Goal: Task Accomplishment & Management: Complete application form

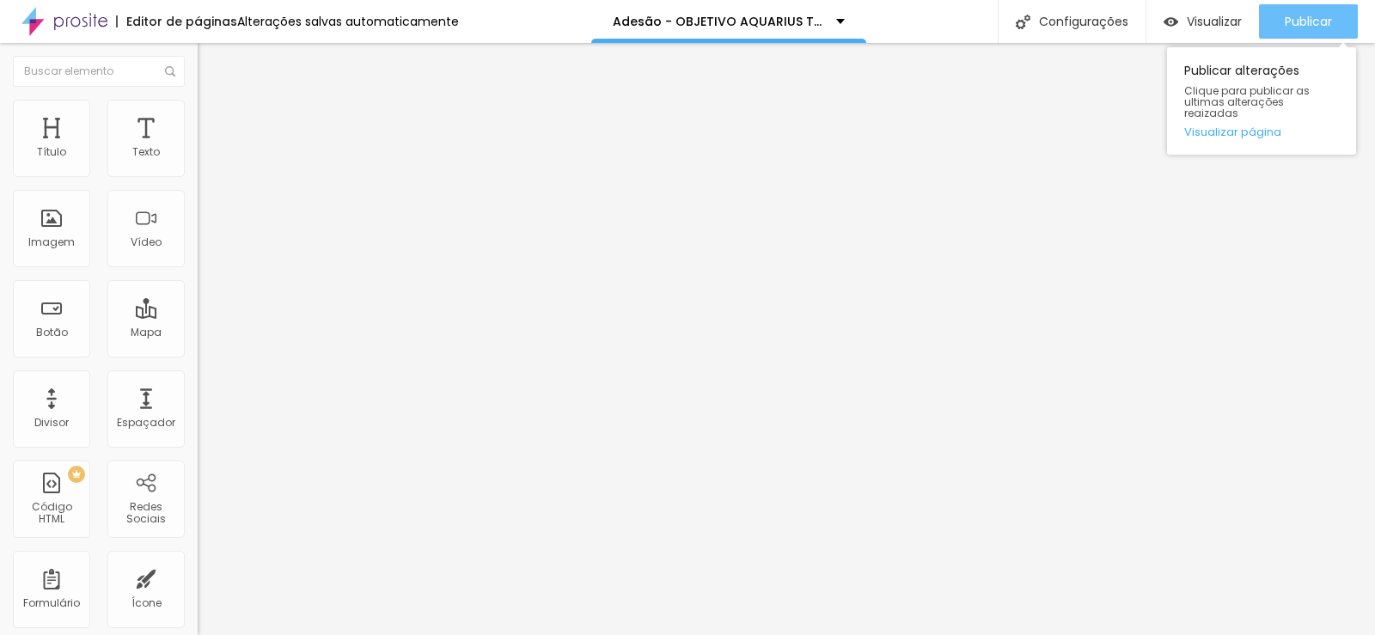
click at [1304, 15] on span "Publicar" at bounding box center [1307, 22] width 47 height 14
click at [1313, 11] on div "Publicar" at bounding box center [1307, 21] width 47 height 34
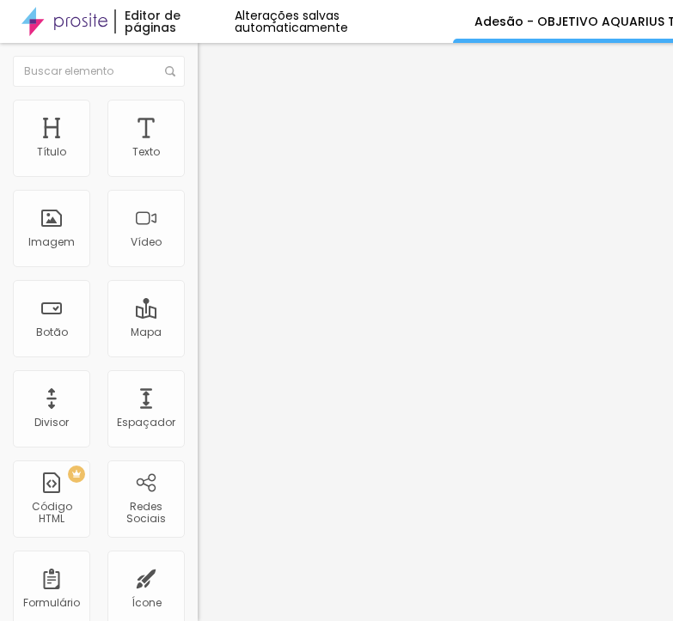
click at [198, 174] on img at bounding box center [203, 179] width 10 height 10
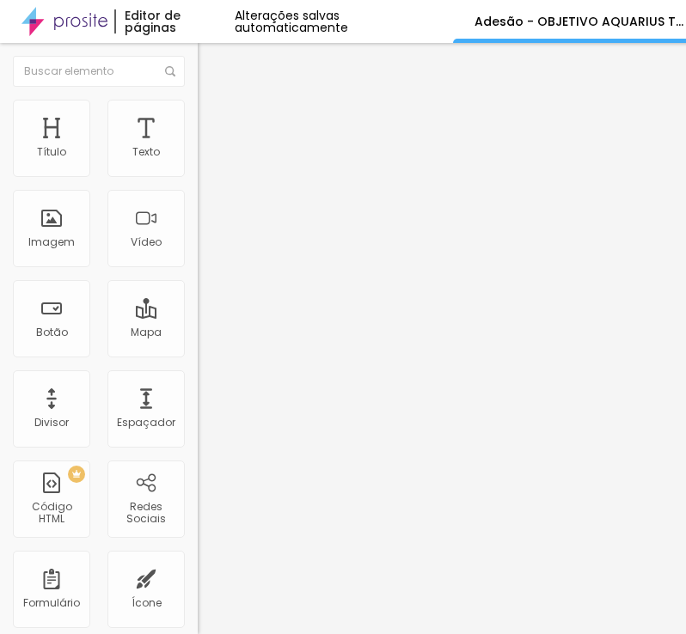
drag, startPoint x: 362, startPoint y: 137, endPoint x: -31, endPoint y: 137, distance: 392.6
click at [0, 137] on html "Editor de páginas Alterações salvas automaticamente Adesão - OBJETIVO AQUARIUS …" at bounding box center [343, 317] width 686 height 634
drag, startPoint x: 205, startPoint y: 232, endPoint x: 204, endPoint y: 248, distance: 16.4
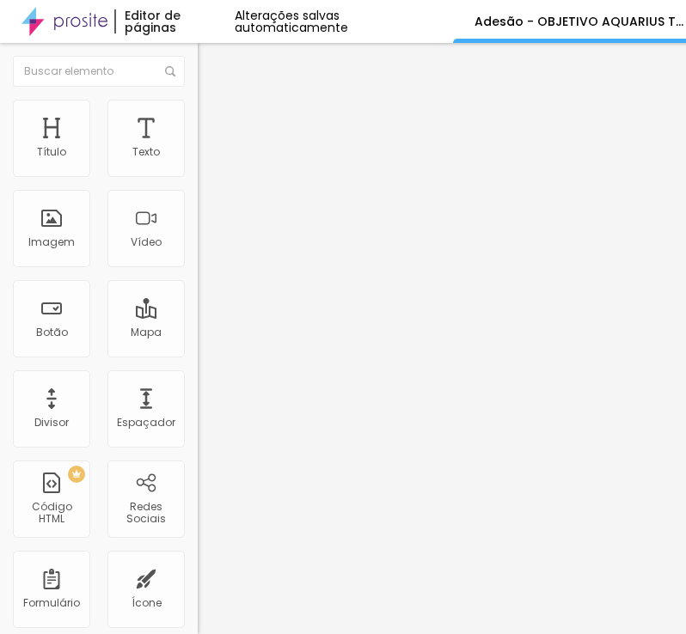
scroll to position [172, 0]
drag, startPoint x: 168, startPoint y: 418, endPoint x: 173, endPoint y: 395, distance: 23.8
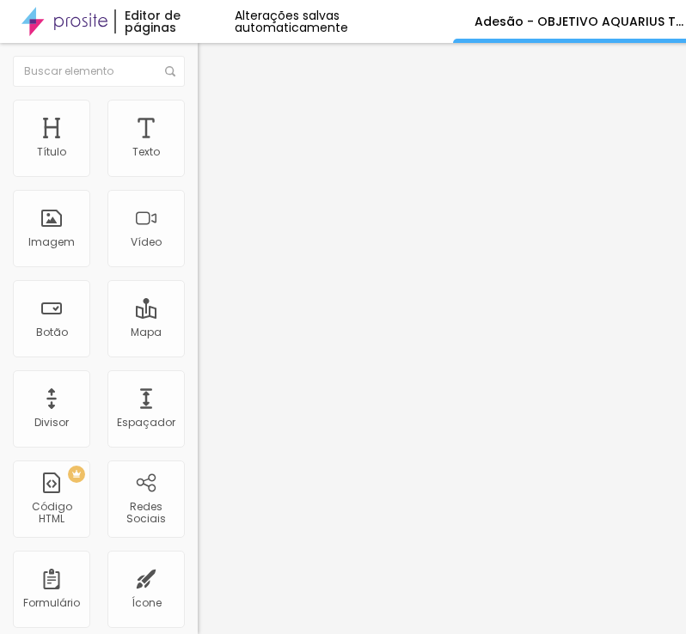
scroll to position [430, 0]
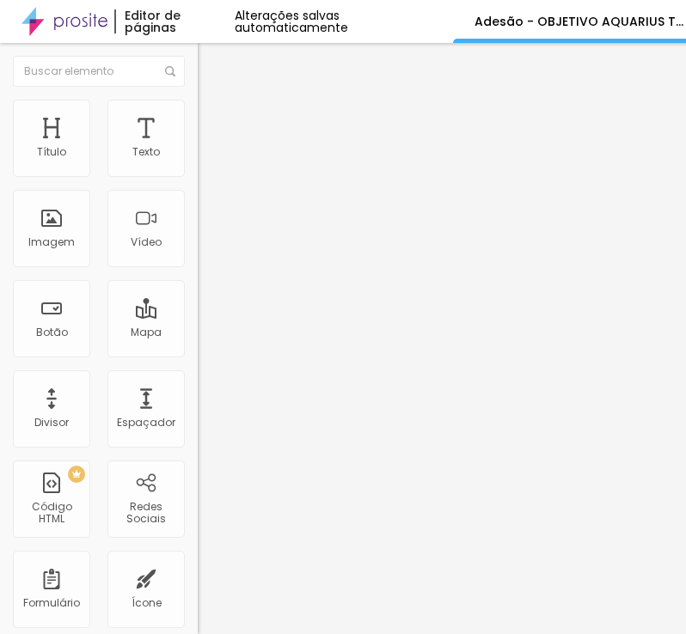
drag, startPoint x: 186, startPoint y: 213, endPoint x: -124, endPoint y: 228, distance: 310.5
click at [0, 228] on html "Editor de páginas Alterações salvas automaticamente Adesão - OBJETIVO AQUARIUS …" at bounding box center [343, 317] width 686 height 634
drag, startPoint x: 215, startPoint y: 297, endPoint x: 79, endPoint y: 298, distance: 135.7
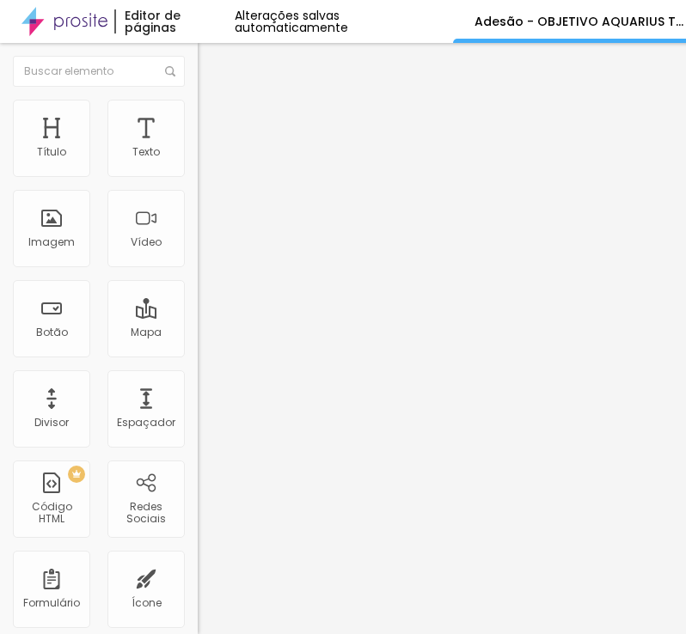
drag, startPoint x: 170, startPoint y: 340, endPoint x: 53, endPoint y: 335, distance: 117.0
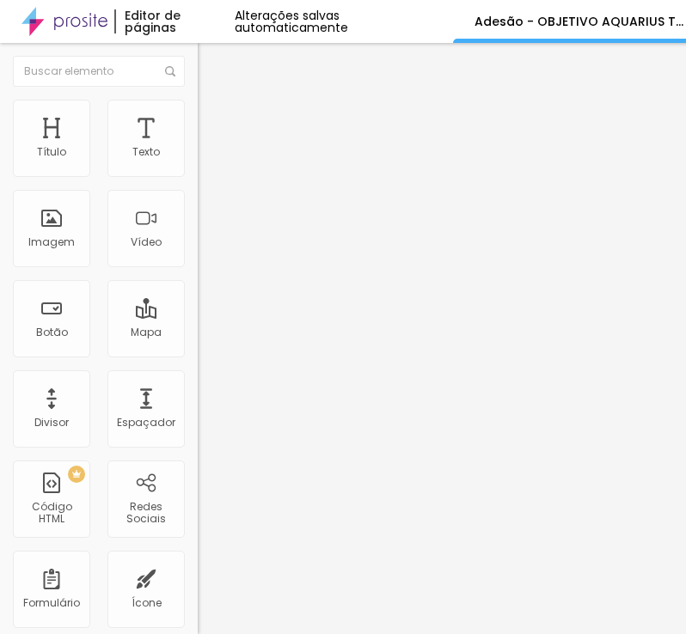
drag, startPoint x: 187, startPoint y: 399, endPoint x: 30, endPoint y: 395, distance: 157.3
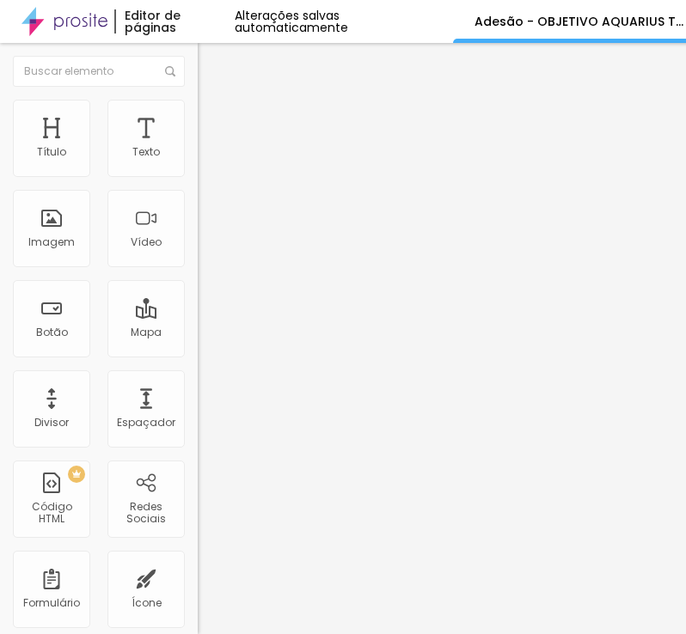
drag, startPoint x: 338, startPoint y: 351, endPoint x: 17, endPoint y: 344, distance: 320.5
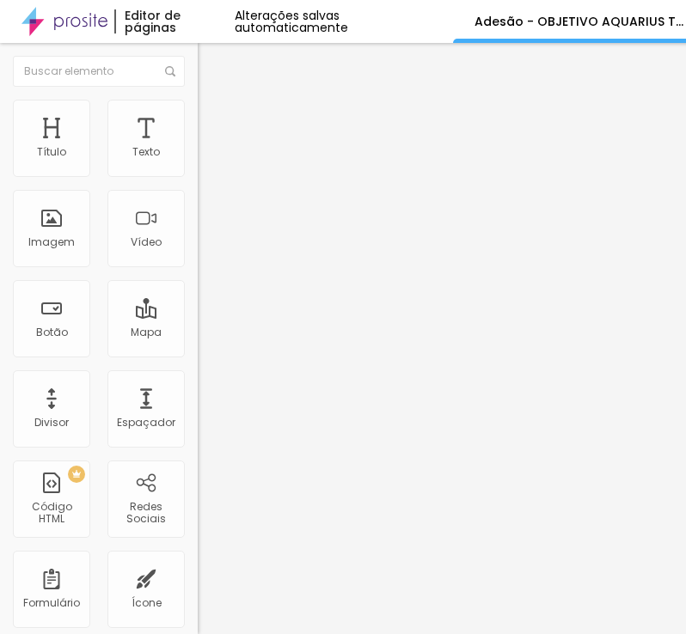
drag, startPoint x: 131, startPoint y: 461, endPoint x: -10, endPoint y: 464, distance: 141.8
click at [0, 464] on html "Editor de páginas Alterações salvas automaticamente Adesão - OBJETIVO AQUARIUS …" at bounding box center [343, 317] width 686 height 634
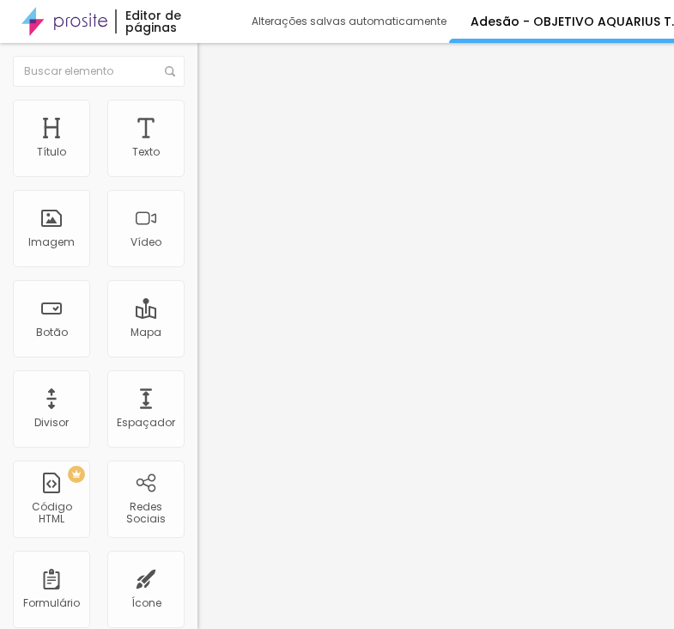
click at [198, 174] on div "Form" at bounding box center [297, 158] width 198 height 29
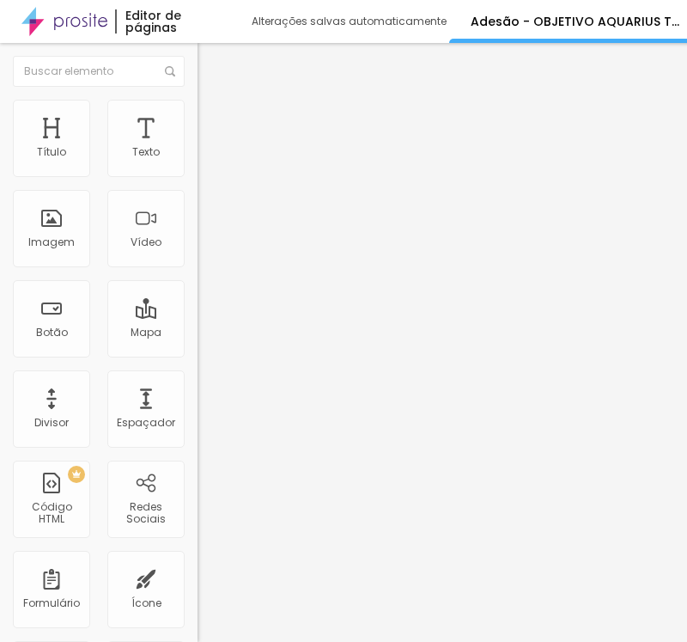
paste input "Adesão COLEGIO EINSTEIN turmas 2026"
type input "Adesão COLEGIO objetivo aquarius turmas 2026"
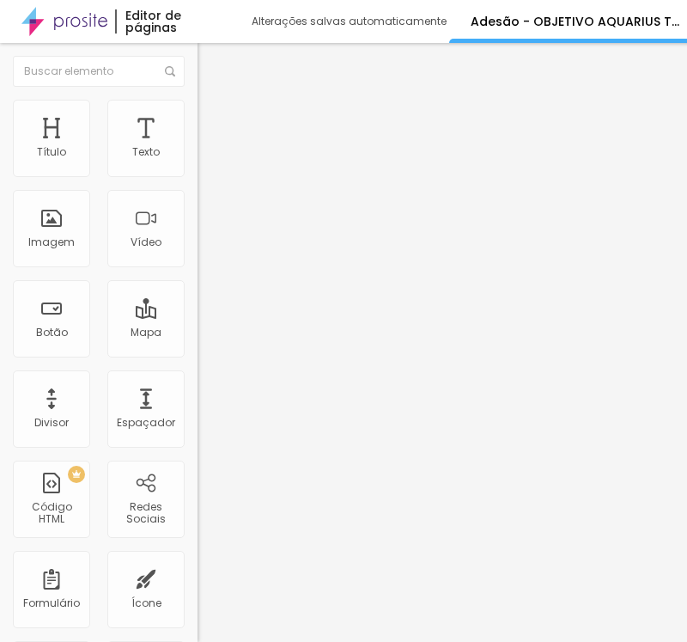
scroll to position [735, 0]
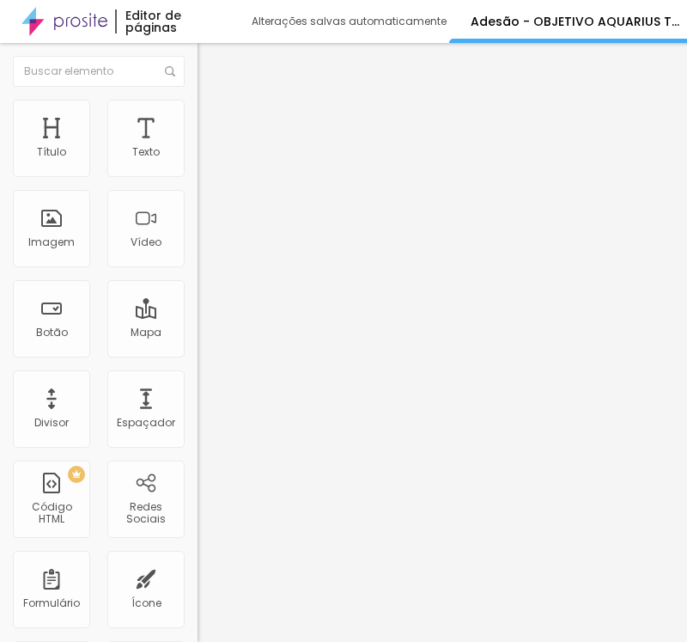
drag, startPoint x: 123, startPoint y: 330, endPoint x: 46, endPoint y: 325, distance: 76.6
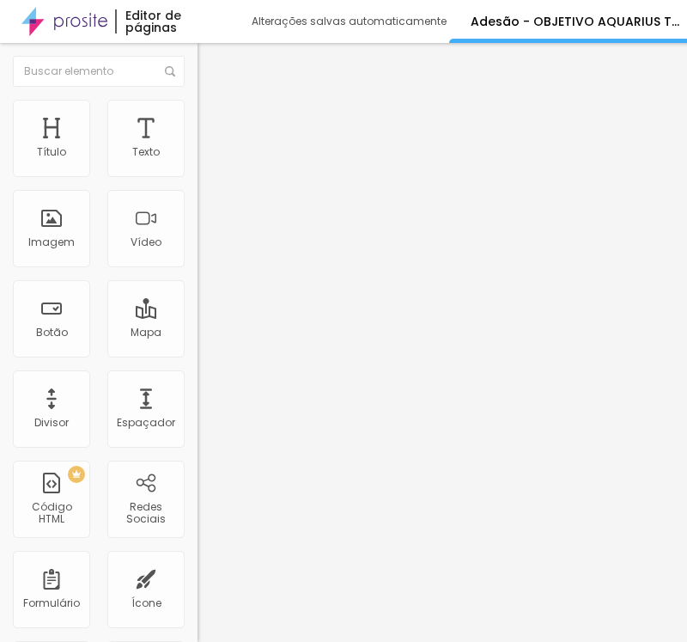
paste input "completo do responsável"
type input "Nome completo do responsável"
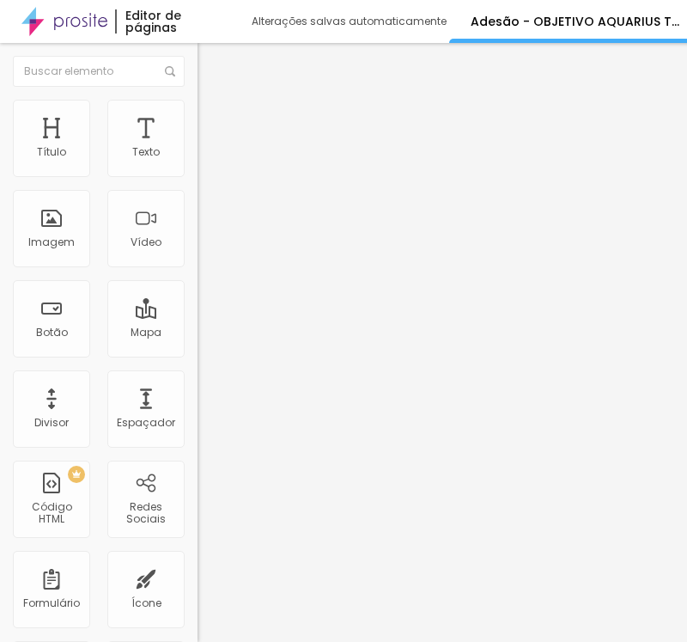
paste input "E-mail do responsáve"
drag, startPoint x: 292, startPoint y: 388, endPoint x: 14, endPoint y: 388, distance: 278.4
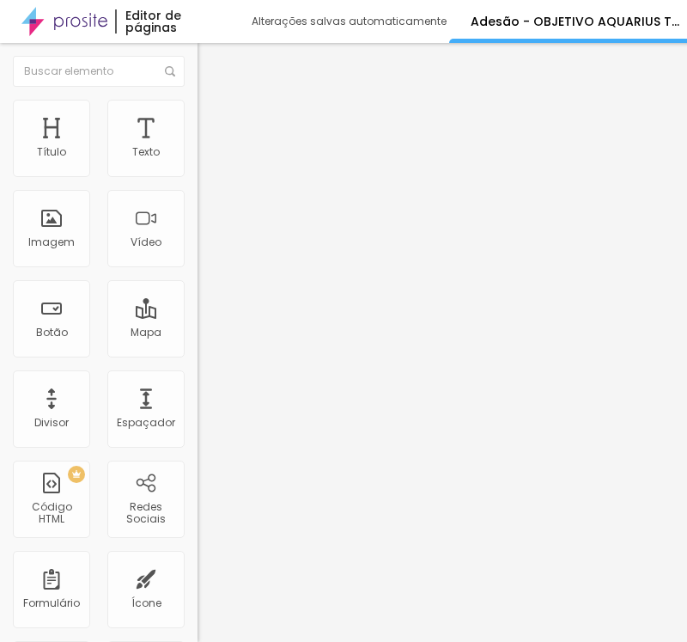
paste input "text"
type input "E-mail do responsável"
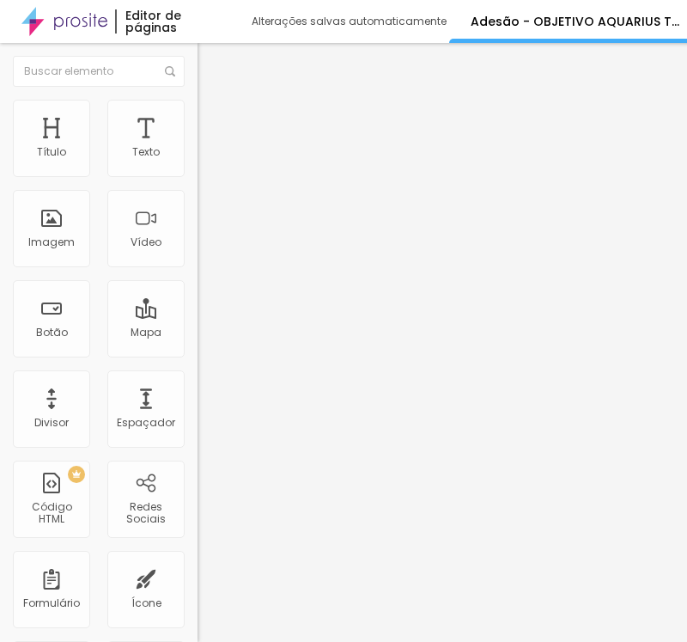
type input "CPF do responsável"
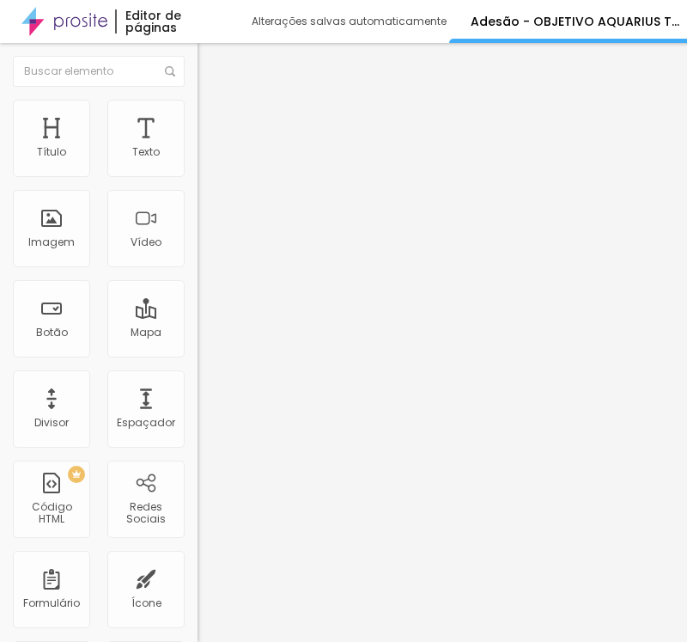
paste input "RG do responsável"
type input "RG do responsável"
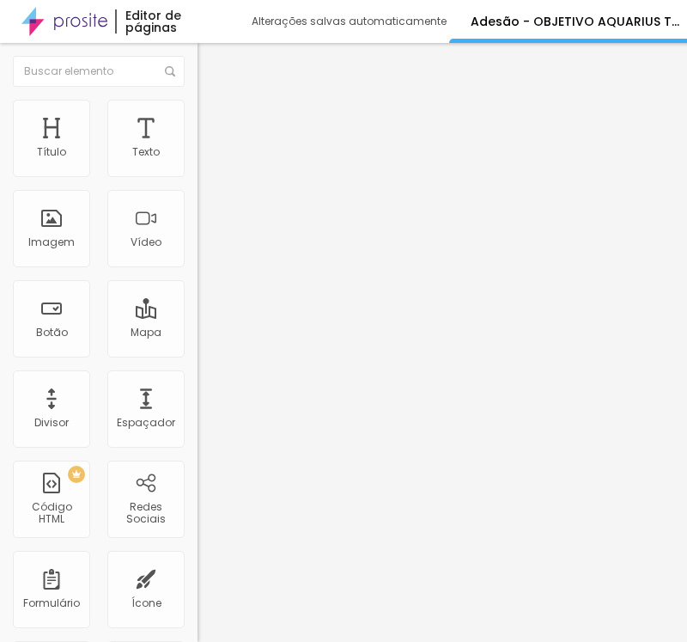
type input "Número de celular com ddd"
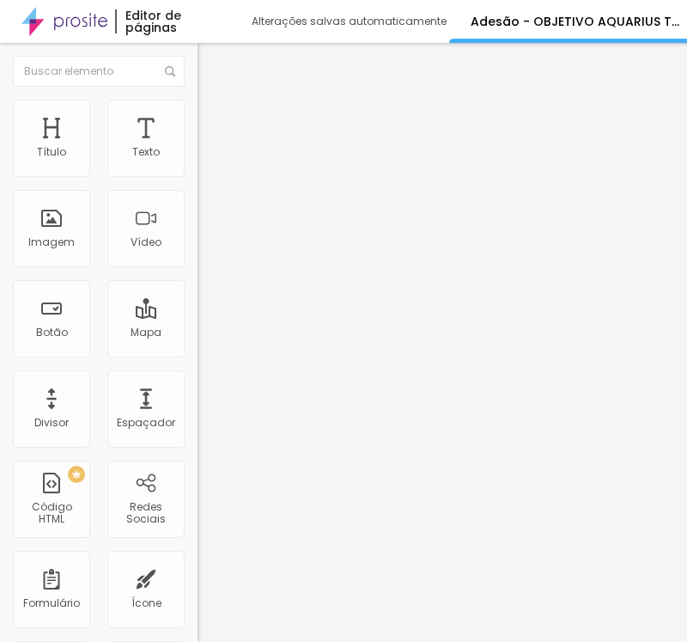
drag, startPoint x: 142, startPoint y: 467, endPoint x: 162, endPoint y: 453, distance: 25.3
type input "Nome completo do aluno(a)"
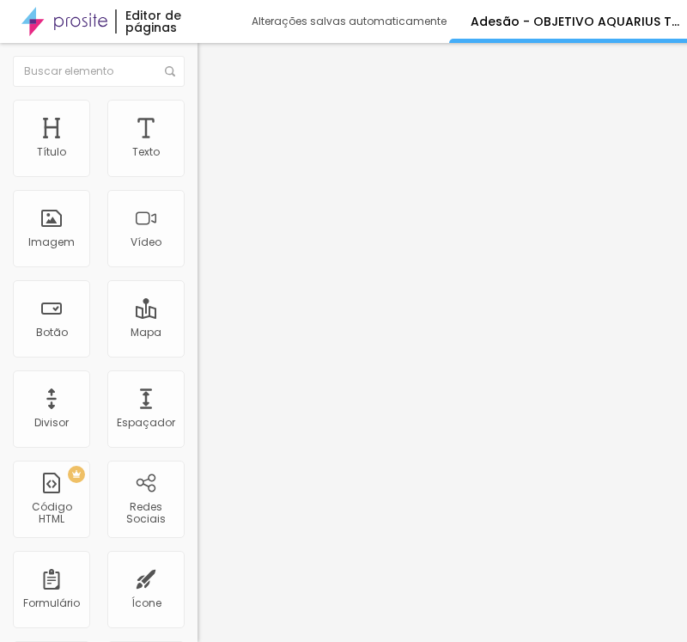
paste input "Endereç"
type input "Endereço"
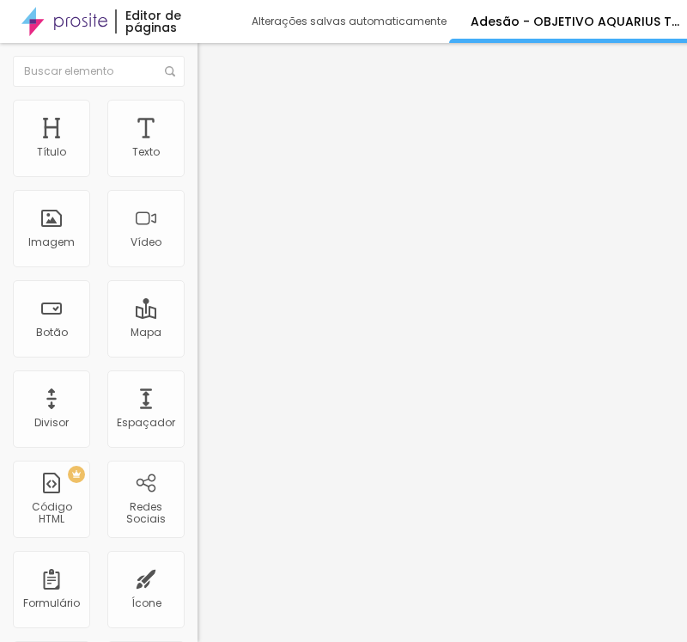
paste input "Bairro / N° casa - apto - bloc"
type input "Bairro / N° casa - apto - bloco"
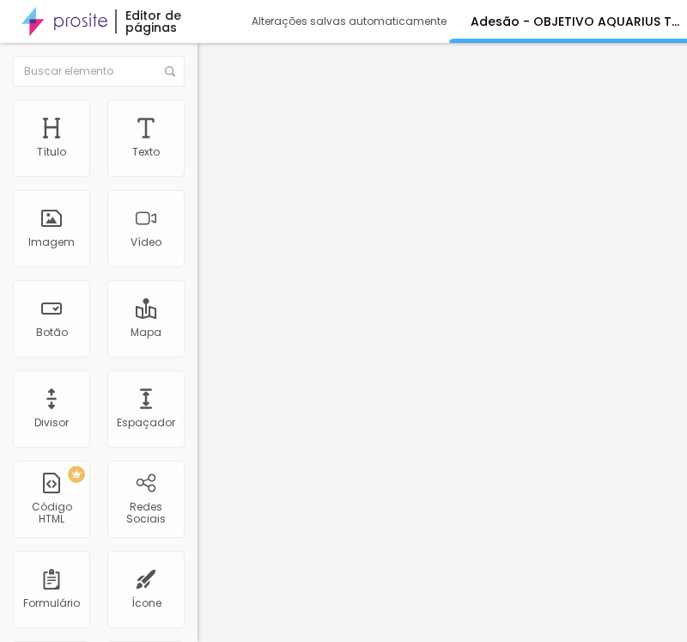
paste input "CEP"
type input "CEP"
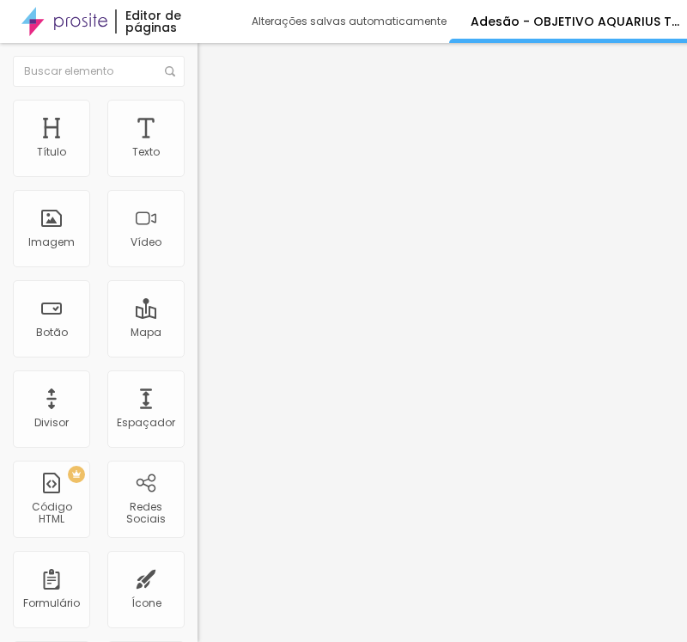
drag, startPoint x: 70, startPoint y: 411, endPoint x: 101, endPoint y: 320, distance: 95.1
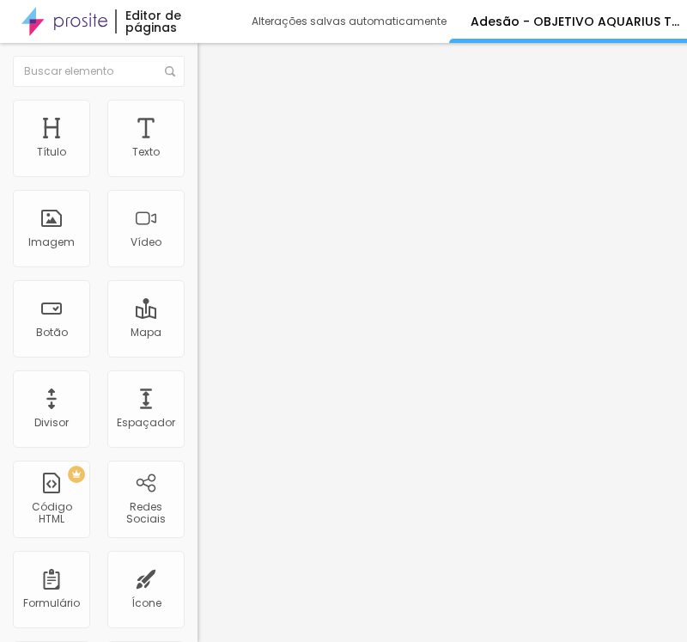
drag, startPoint x: 174, startPoint y: 381, endPoint x: 25, endPoint y: 378, distance: 149.5
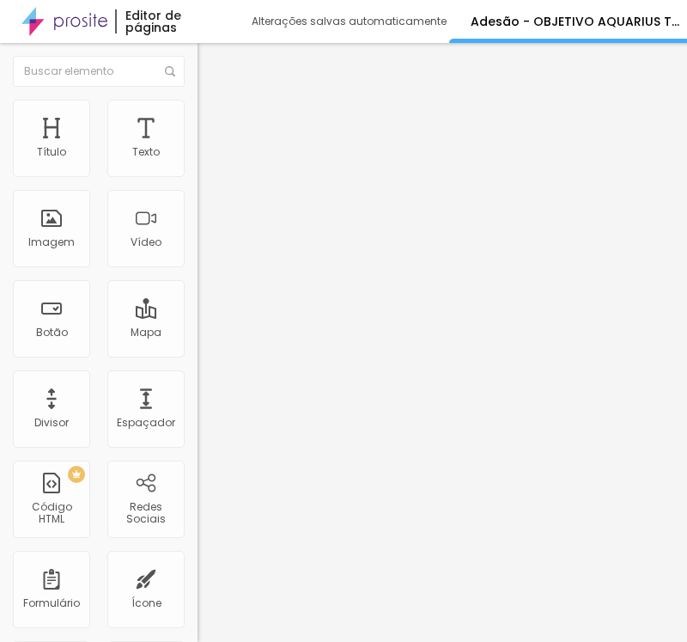
paste input "Cidade / Estad"
type input "Cidade / Estado"
drag, startPoint x: 73, startPoint y: 346, endPoint x: 81, endPoint y: 233, distance: 113.7
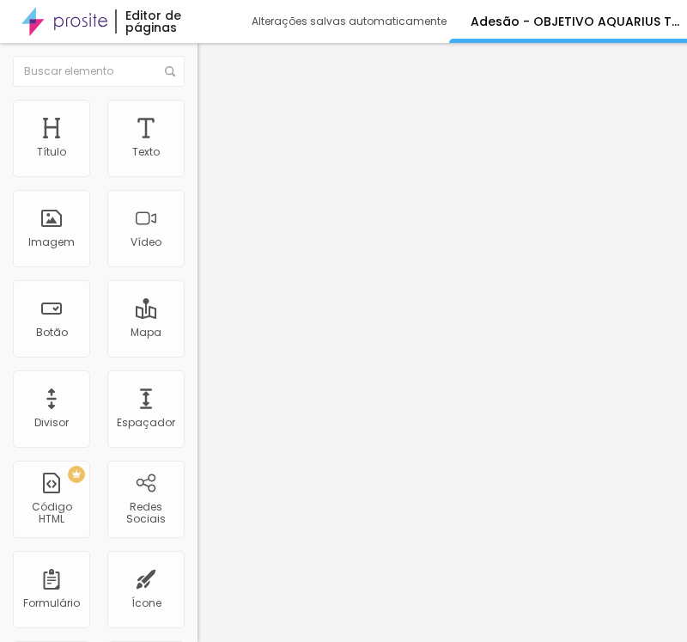
scroll to position [635, 0]
drag, startPoint x: 246, startPoint y: 275, endPoint x: 21, endPoint y: 275, distance: 224.2
paste input "Ensino:"
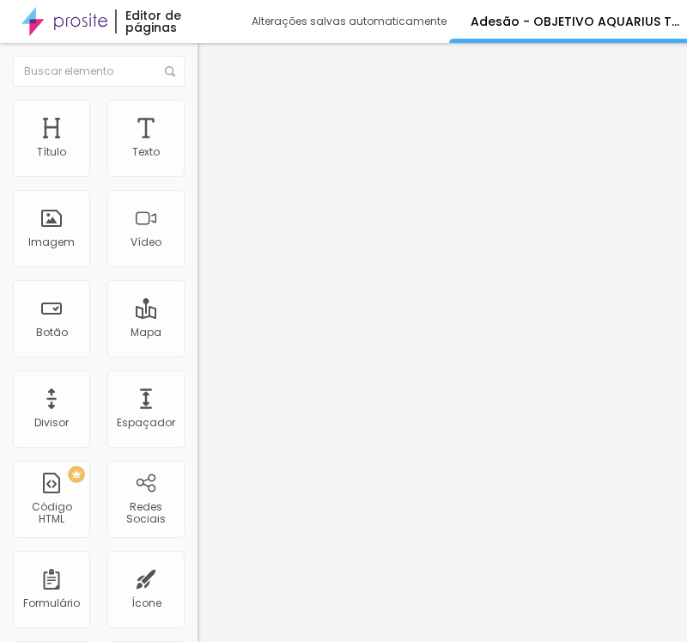
type input "Ensino:"
drag, startPoint x: 195, startPoint y: 351, endPoint x: 142, endPoint y: 382, distance: 61.6
paste input "Fundamental"
type input "Fundamental"
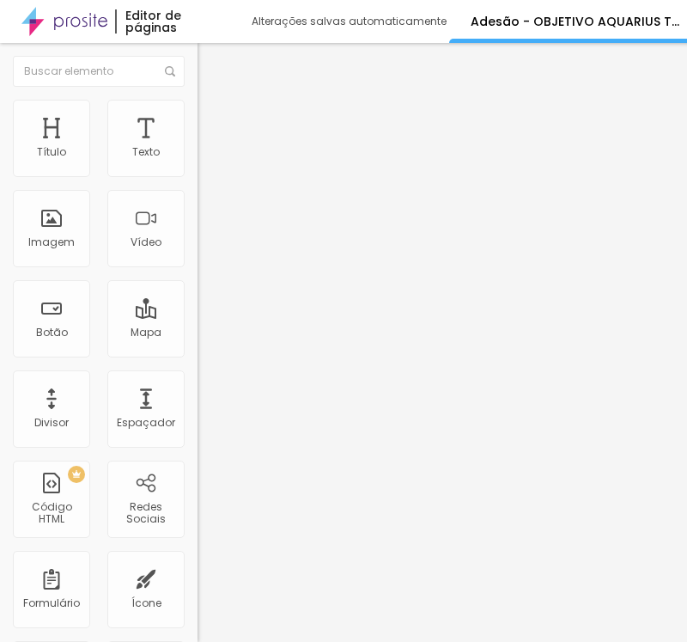
drag, startPoint x: 202, startPoint y: 402, endPoint x: 125, endPoint y: 396, distance: 77.6
drag, startPoint x: 199, startPoint y: 381, endPoint x: 83, endPoint y: 387, distance: 116.1
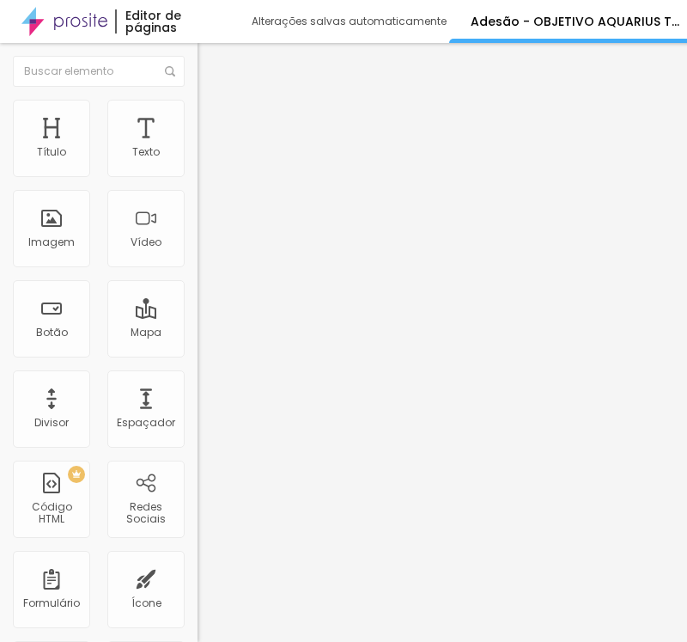
paste input "Médio"
type input "Médio"
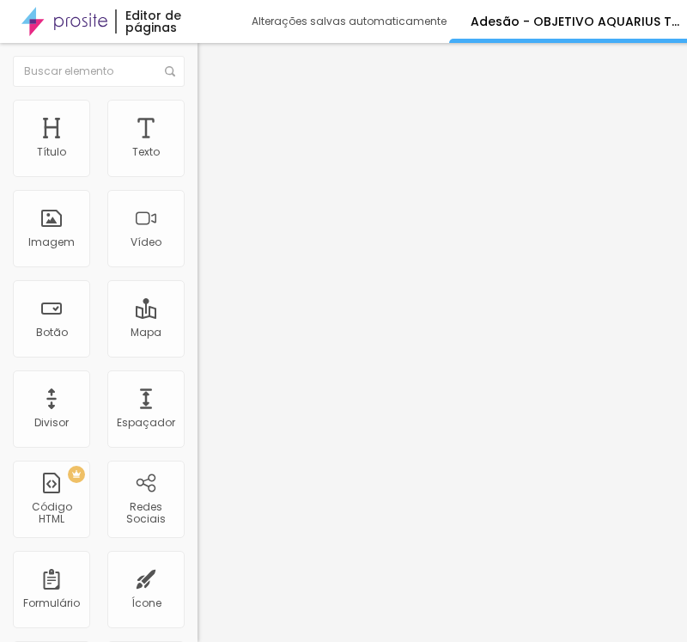
drag, startPoint x: 174, startPoint y: 275, endPoint x: 9, endPoint y: 277, distance: 165.0
paste input "Observações (Opcional)"
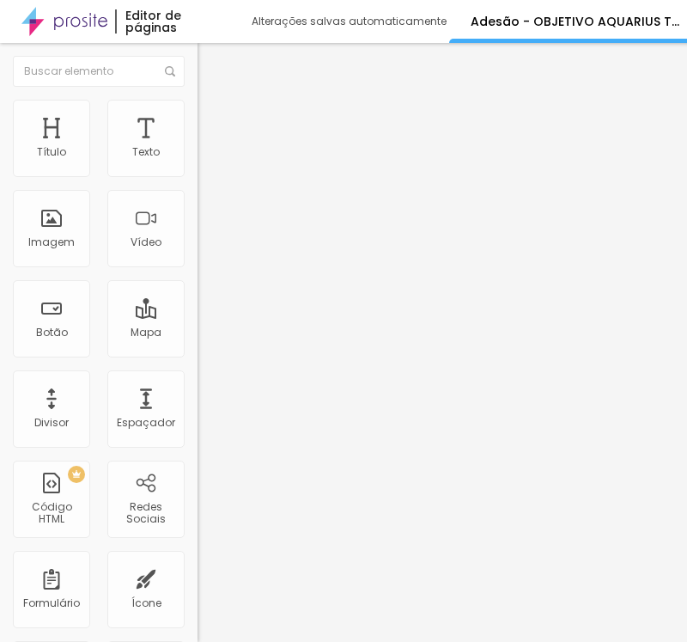
type input "Observações (Opcional)"
drag, startPoint x: 253, startPoint y: 330, endPoint x: 30, endPoint y: 330, distance: 222.5
paste input "As formas de pagamento acima são válidas para adesões até o mês de setembro de …"
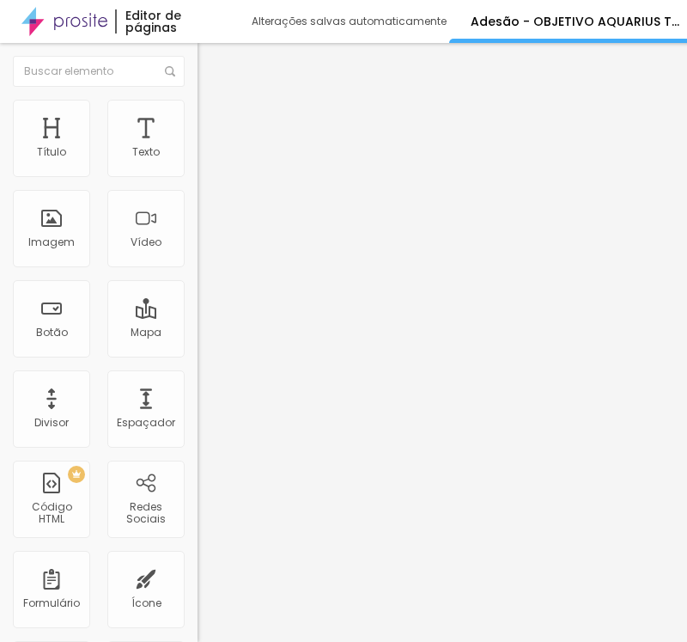
scroll to position [0, 643]
type input "As formas de pagamento acima são válidas para adesões até o mês de setembro de …"
drag, startPoint x: 204, startPoint y: 473, endPoint x: 91, endPoint y: 480, distance: 112.8
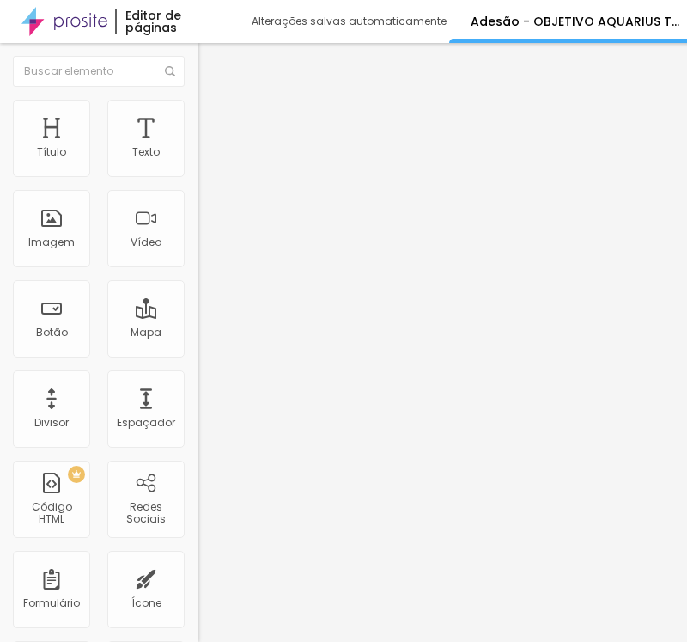
paste input "Sim, estou de acordo."
type input "Sim, estou de acordo."
drag, startPoint x: 230, startPoint y: 241, endPoint x: 77, endPoint y: 241, distance: 152.9
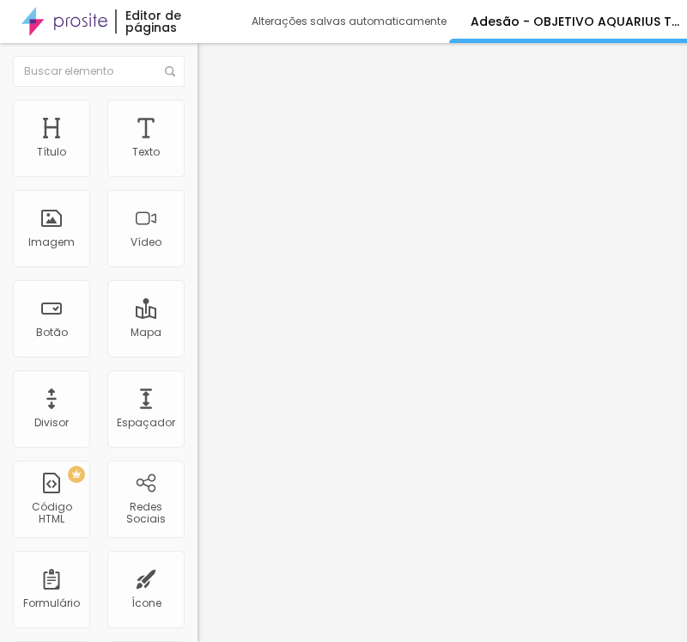
paste input "Vencimento dos Boletos"
type input "Vencimento dos Boletos"
drag, startPoint x: 192, startPoint y: 306, endPoint x: 70, endPoint y: 315, distance: 122.4
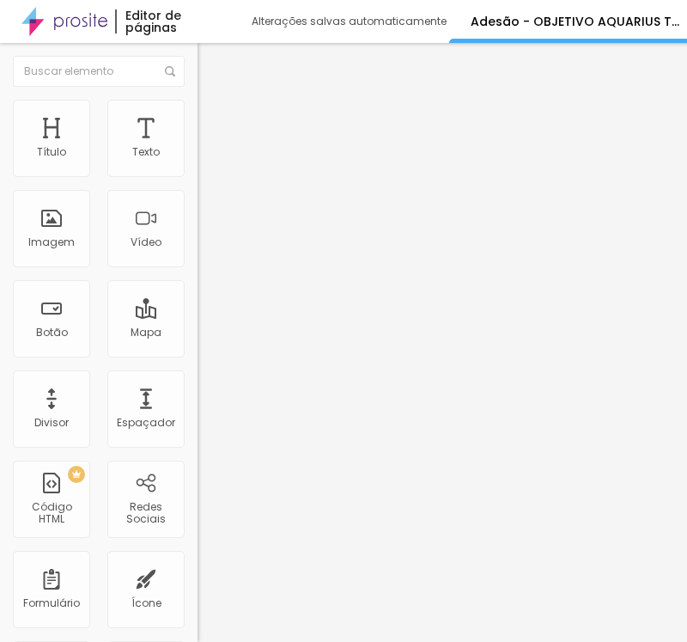
paste input "Dia 15"
type input "Dia 15"
drag, startPoint x: 168, startPoint y: 353, endPoint x: 143, endPoint y: 363, distance: 27.0
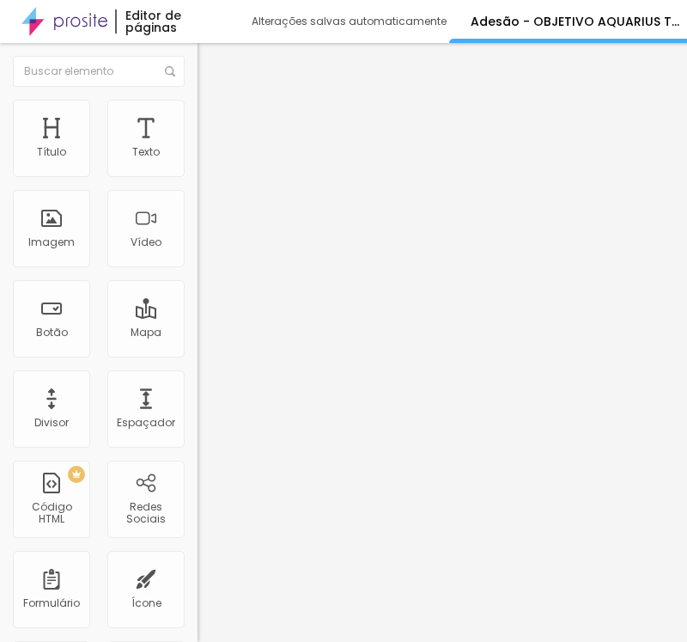
paste input "Dia 30"
type input "Dia 30"
drag, startPoint x: 177, startPoint y: 392, endPoint x: 109, endPoint y: 392, distance: 67.9
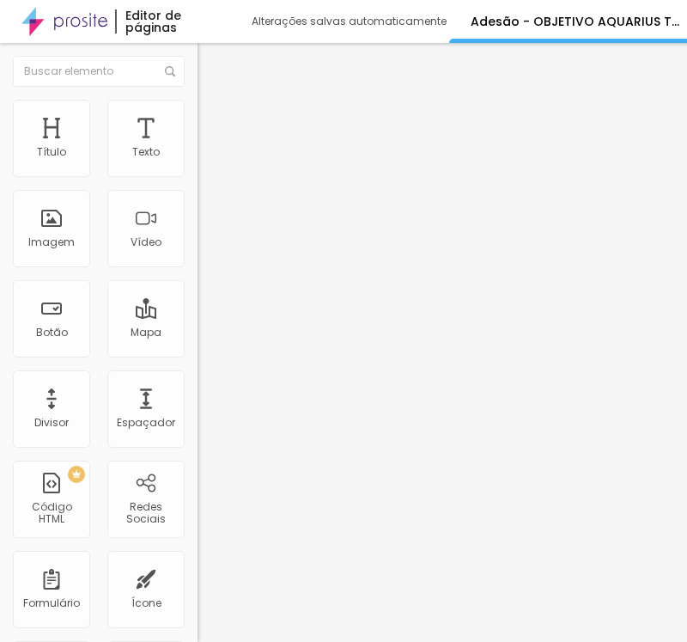
paste input "Pagarei com Cartão de Credito"
type input "Pagarei com Cartão de Credito"
drag, startPoint x: 233, startPoint y: 326, endPoint x: 50, endPoint y: 333, distance: 183.1
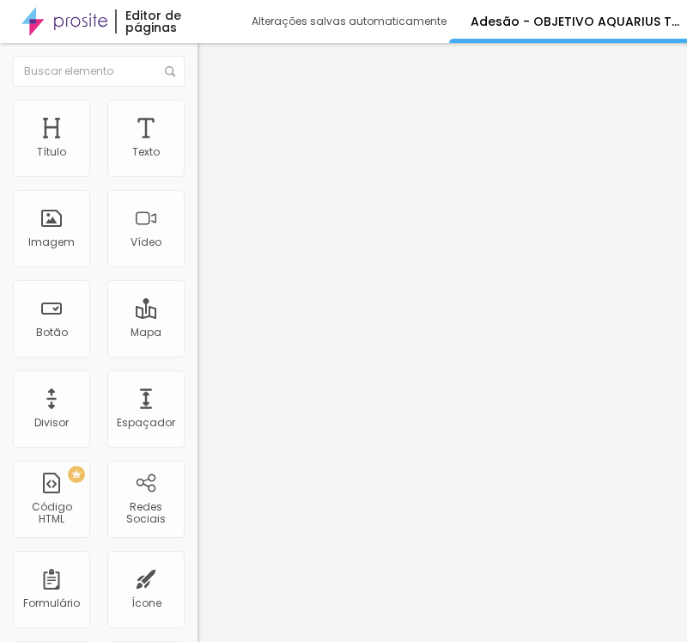
paste input "Li e aceito o TERMO de ADESÃO para formatura do COLÉGIO EINSTEIN - TURMAS 2026."
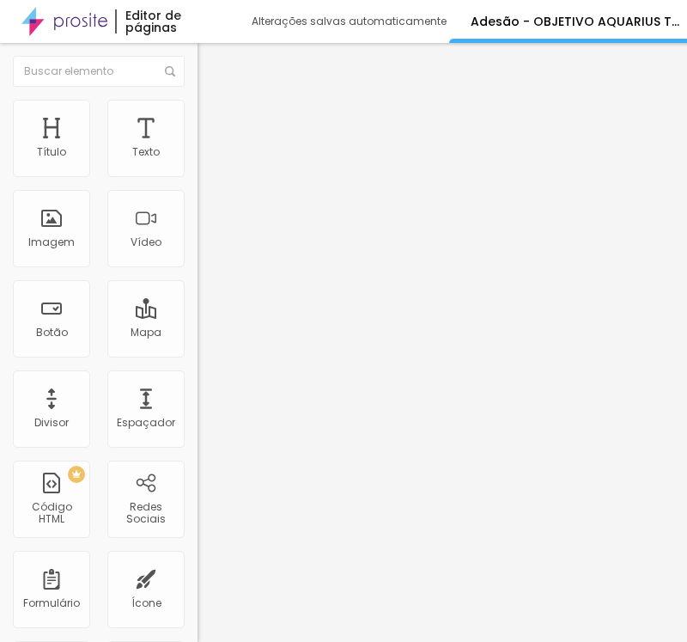
scroll to position [0, 7]
type input "Li e aceito o TERMO de ADESÃO para formatura do COLÉGIO OBJETIVO AQUARIUS - TUR…"
drag, startPoint x: 200, startPoint y: 424, endPoint x: 82, endPoint y: 425, distance: 118.6
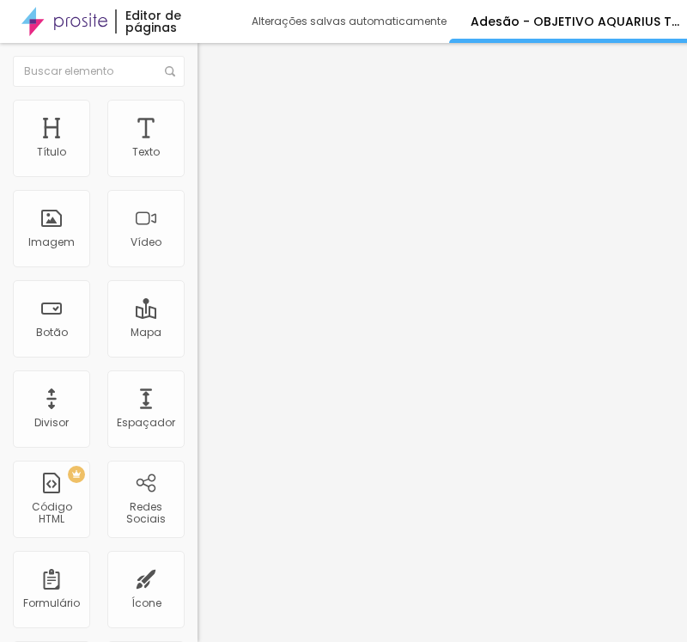
paste input "Sim, estou de acordo."
type input "Sim, estou de acordo."
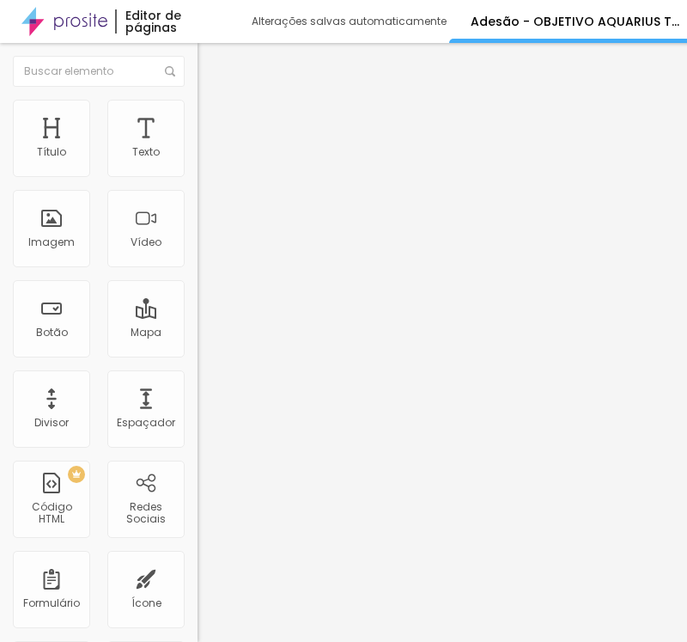
scroll to position [1064, 0]
drag, startPoint x: 303, startPoint y: 199, endPoint x: 308, endPoint y: 210, distance: 11.5
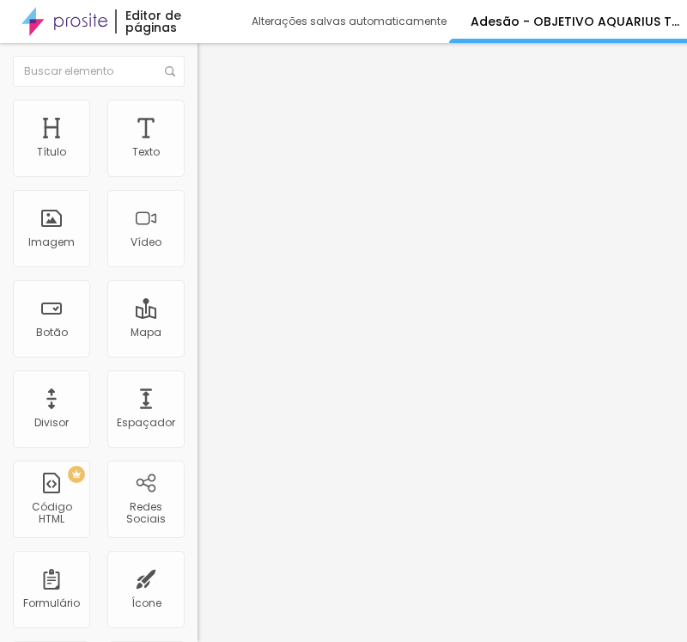
paste input "outu"
type input "As formas de pagamento acima são válidas para adesões até o mês de outubro de 2…"
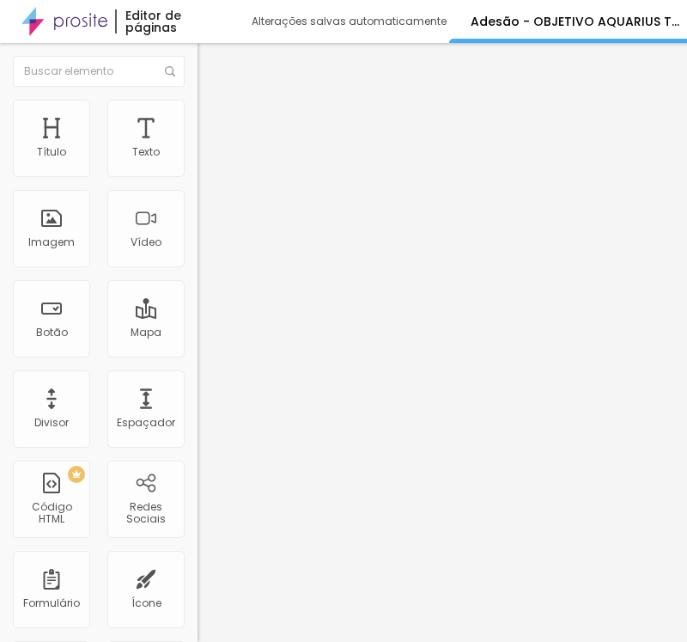
drag, startPoint x: 437, startPoint y: 324, endPoint x: 447, endPoint y: 312, distance: 15.3
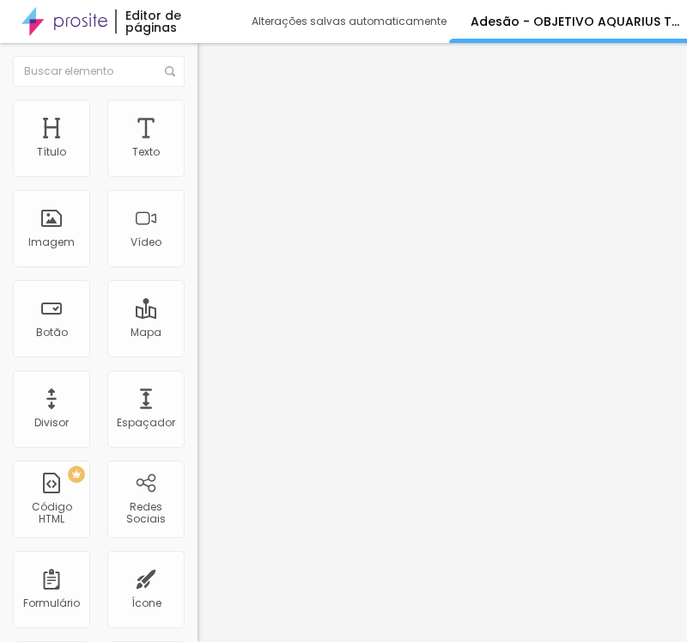
scroll to position [351, 0]
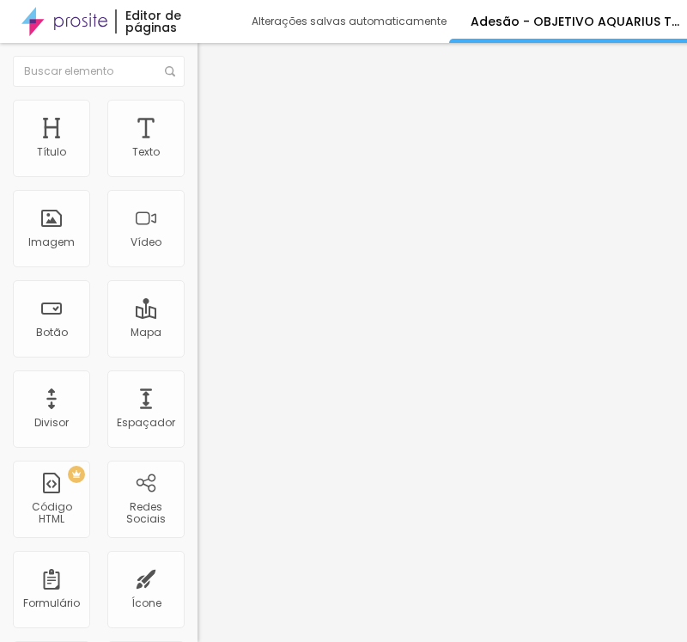
drag, startPoint x: 272, startPoint y: 362, endPoint x: 0, endPoint y: 371, distance: 272.5
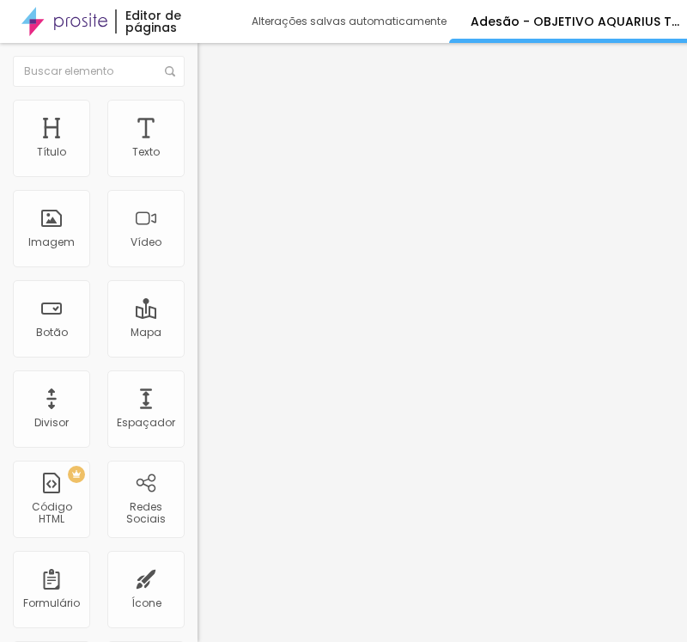
paste textarea "ADESÃO REALIZADA COM SUCESSO"
type textarea "ADESÃO REALIZADA COM SUCESSO!"
drag, startPoint x: 119, startPoint y: 471, endPoint x: 18, endPoint y: 467, distance: 100.6
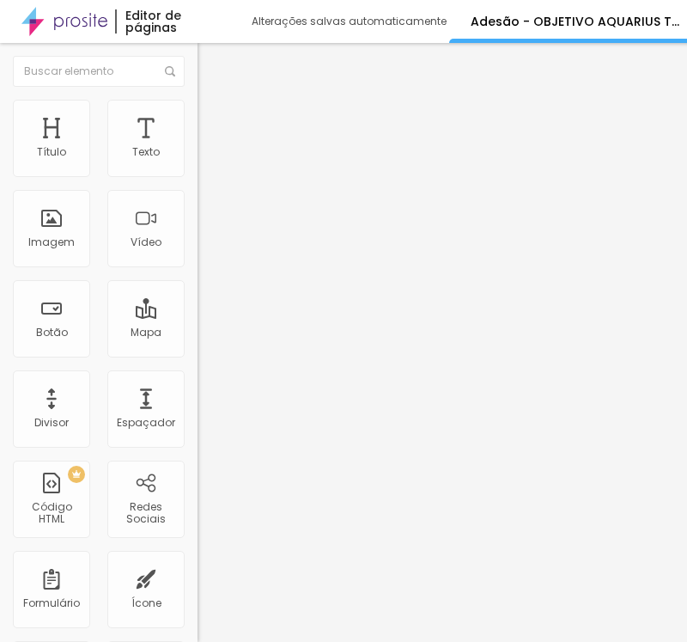
scroll to position [239, 0]
paste input "[EMAIL_ADDRESS][DOMAIN_NAME]"
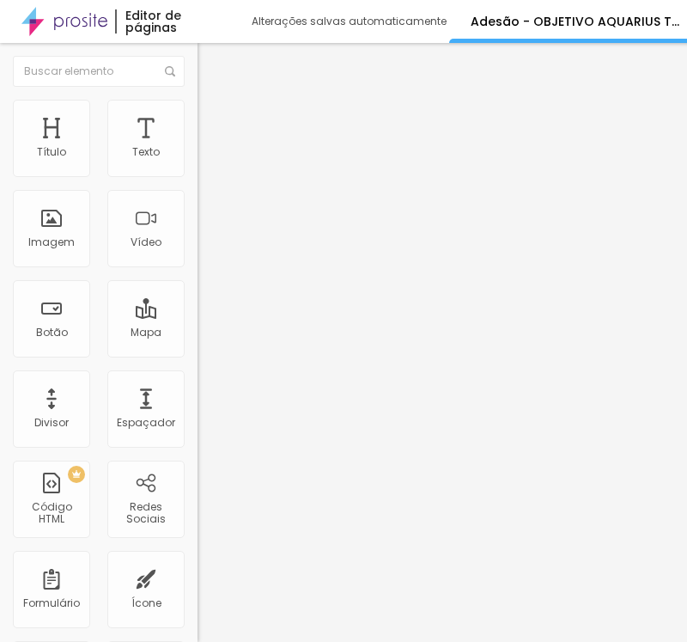
type input "[EMAIL_ADDRESS][DOMAIN_NAME]"
paste input "[EMAIL_ADDRESS][DOMAIN_NAME]"
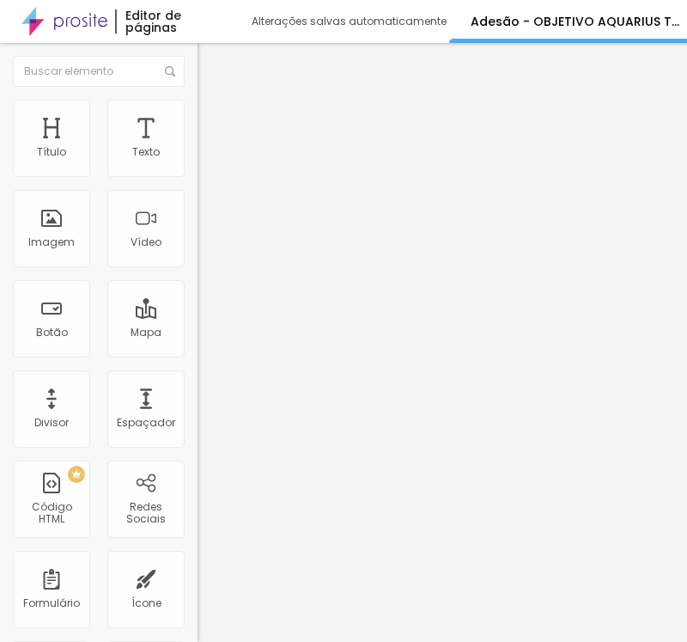
scroll to position [0, 11]
type input "[EMAIL_ADDRESS][DOMAIN_NAME]"
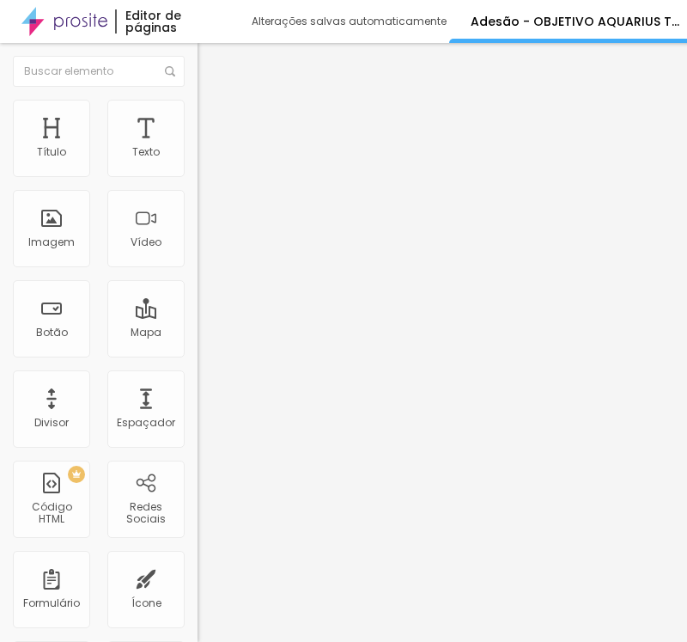
paste input "[EMAIL_ADDRESS][DOMAIN_NAME]"
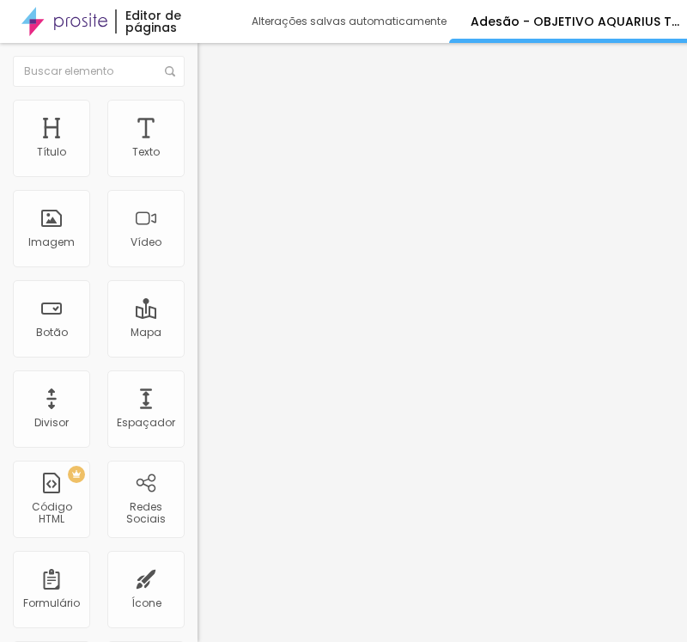
type input "[EMAIL_ADDRESS][DOMAIN_NAME]"
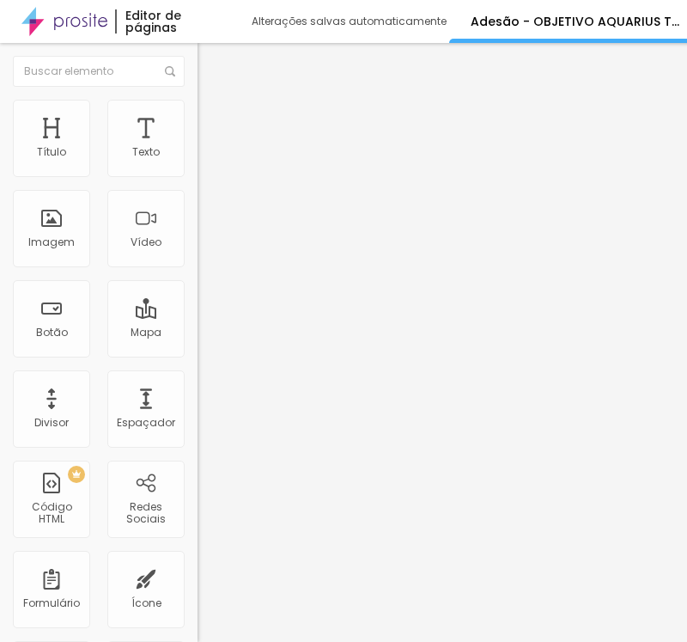
scroll to position [687, 0]
drag, startPoint x: 240, startPoint y: 348, endPoint x: 71, endPoint y: 355, distance: 168.5
paste input "PACOTE I: MESA COM 8 LUGARES: R$ 4.332,26 DA SEGUINTE FORMA DE PAGAMENTO:"
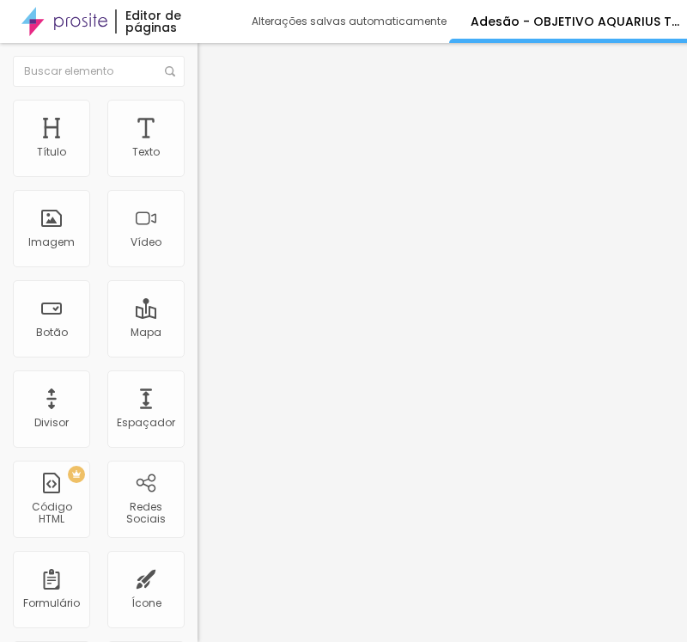
scroll to position [0, 9]
type input "PACOTE I: MESA COM 8 LUGARES: R$ 4.332,26 DA SEGUINTE FORMA DE PAGAMENTO:"
drag, startPoint x: 227, startPoint y: 460, endPoint x: 100, endPoint y: 460, distance: 127.2
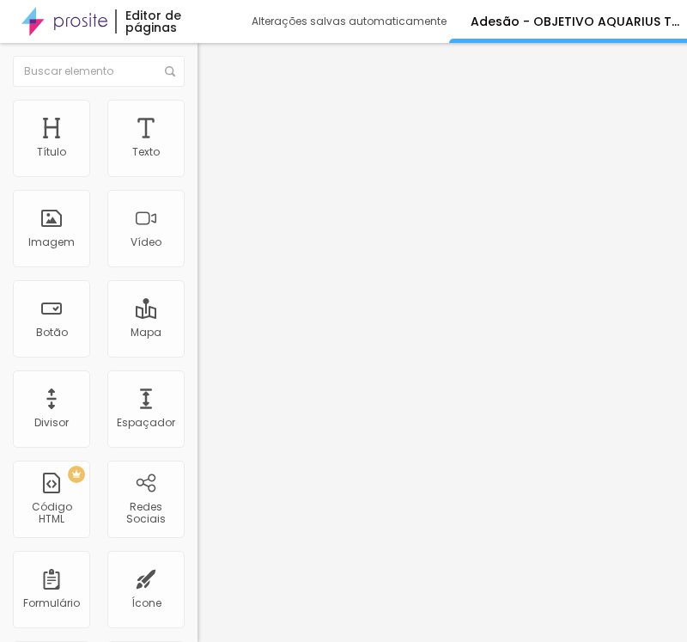
paste input "16 parcelas de R$ 270,77 com cartão de crédito, de outubro/2025 até janeiro/2027"
type input "16 parcelas de R$ 270,77 com cartão de crédito, de outubro/2025 até janeiro/2027"
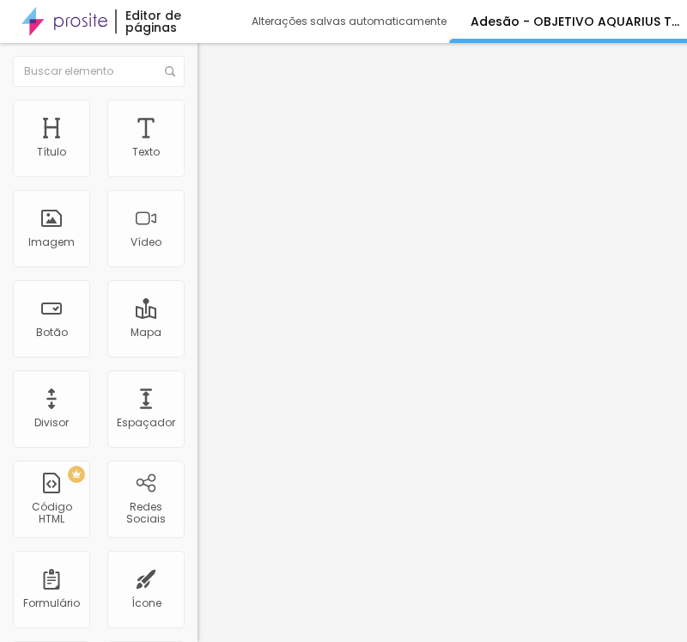
drag, startPoint x: 198, startPoint y: 497, endPoint x: 109, endPoint y: 497, distance: 88.5
paste input "14 parcelas de R$ 309,45 com boleto bancário, de outubro/2025 até novembro/2026"
type input "14 parcelas de R$ 309,45 com boleto bancário, de outubro/2025 até novembro/2026"
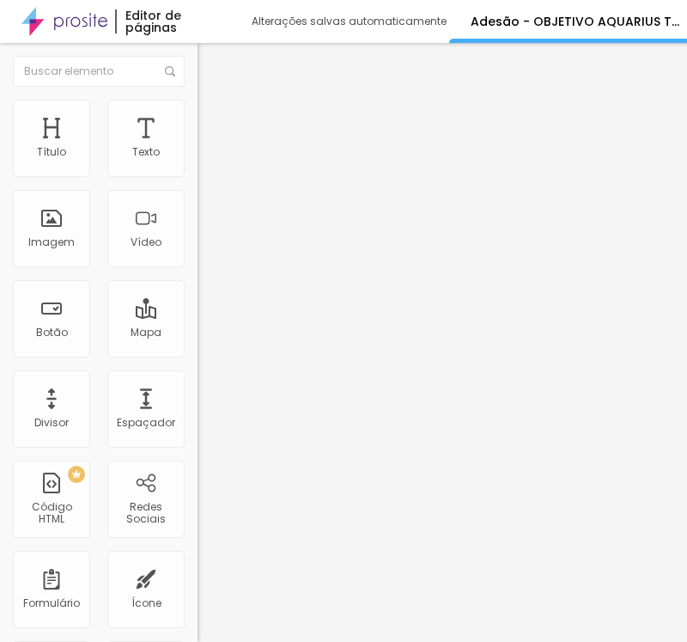
drag, startPoint x: 198, startPoint y: 261, endPoint x: 46, endPoint y: 261, distance: 152.1
paste input "PACOTE II: MESA COM 6 LUGARES: R$ 3.949,74 DA SEGUINTE FORMA DE PAGAMENTO:"
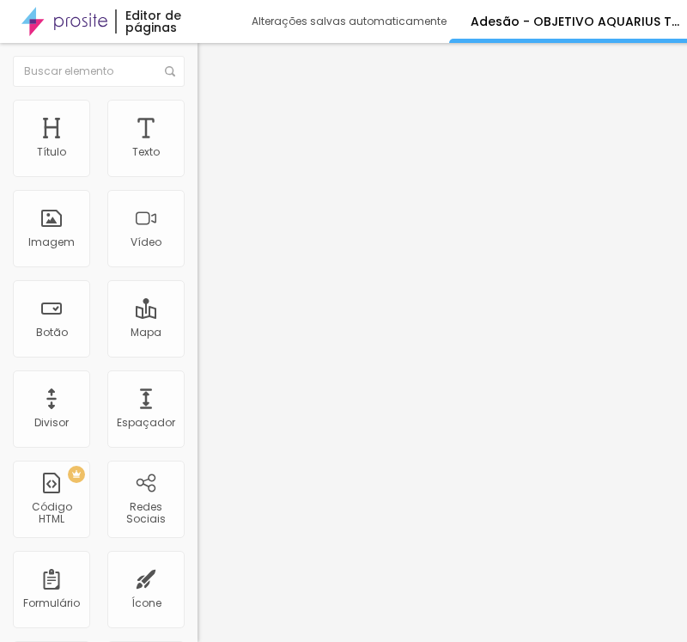
scroll to position [0, 9]
type input "PACOTE II: MESA COM 6 LUGARES: R$ 3.949,74 DA SEGUINTE FORMA DE PAGAMENTO:"
drag, startPoint x: 191, startPoint y: 359, endPoint x: 113, endPoint y: 374, distance: 79.5
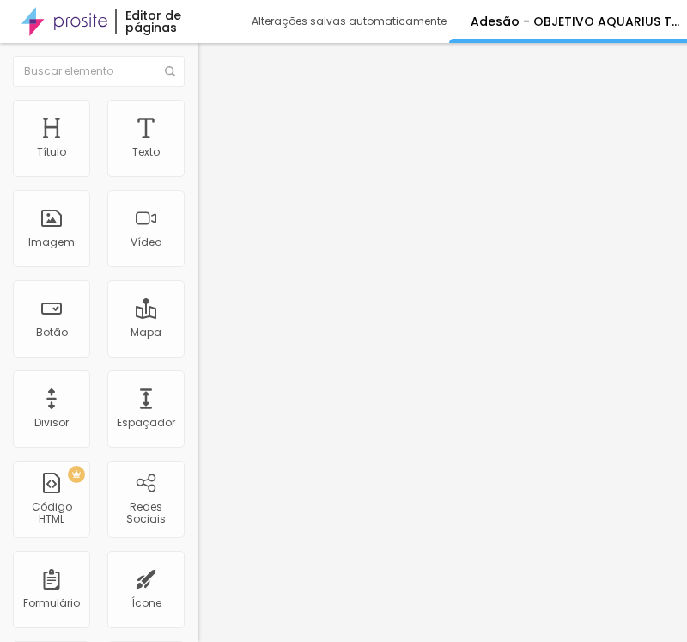
paste input "16 parcelas de R$ 246,86 com cartão de crédito, de outubro/2025 até janeiro/2027"
type input "16 parcelas de R$ 246,86 com cartão de crédito, de outubro/2025 até janeiro/2027"
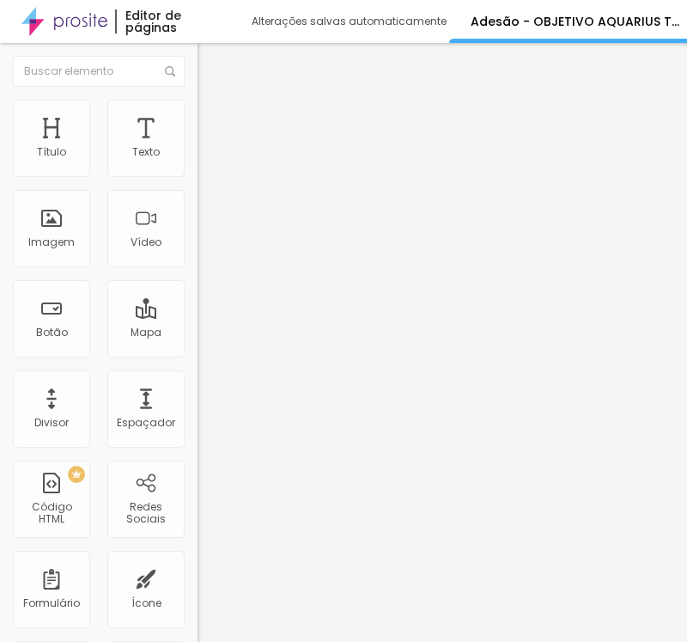
drag, startPoint x: 199, startPoint y: 396, endPoint x: 120, endPoint y: 399, distance: 79.1
paste input "14 parcelas de R$ 282,13 com boleto bancário, de outubro/2025 até novembro/2026"
type input "14 parcelas de R$ 282,13 com boleto bancário, de outubro/2025 até novembro/2026"
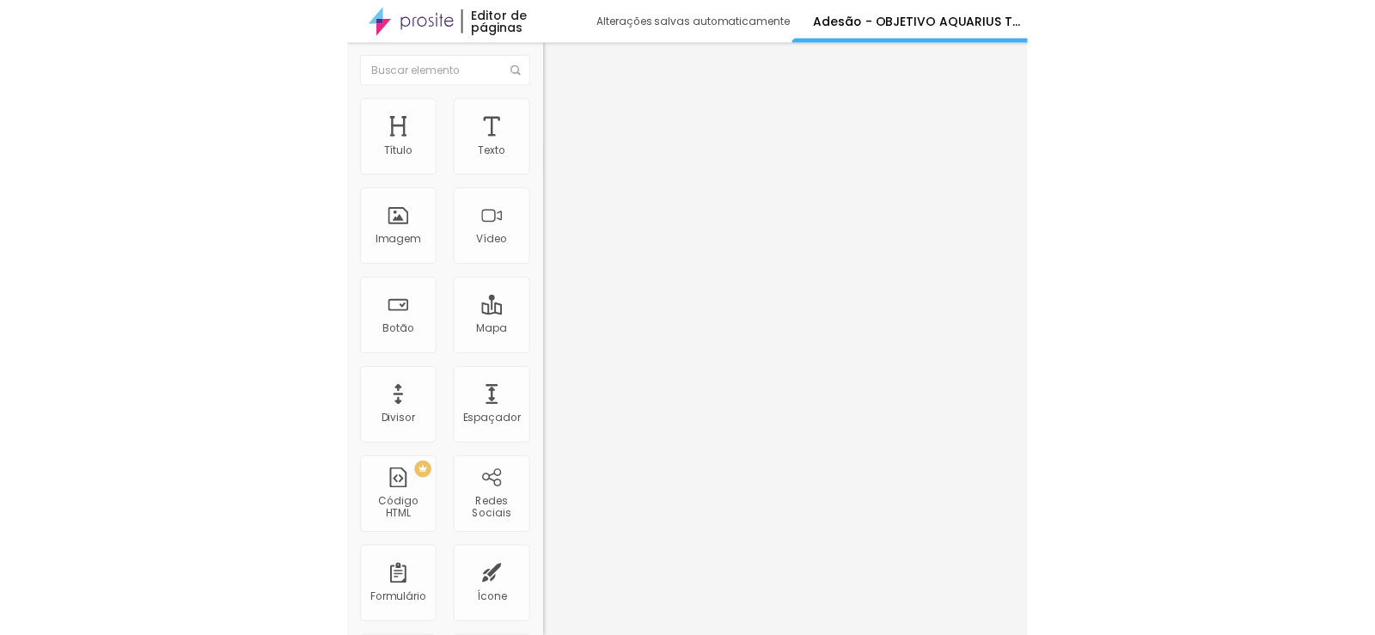
scroll to position [0, 0]
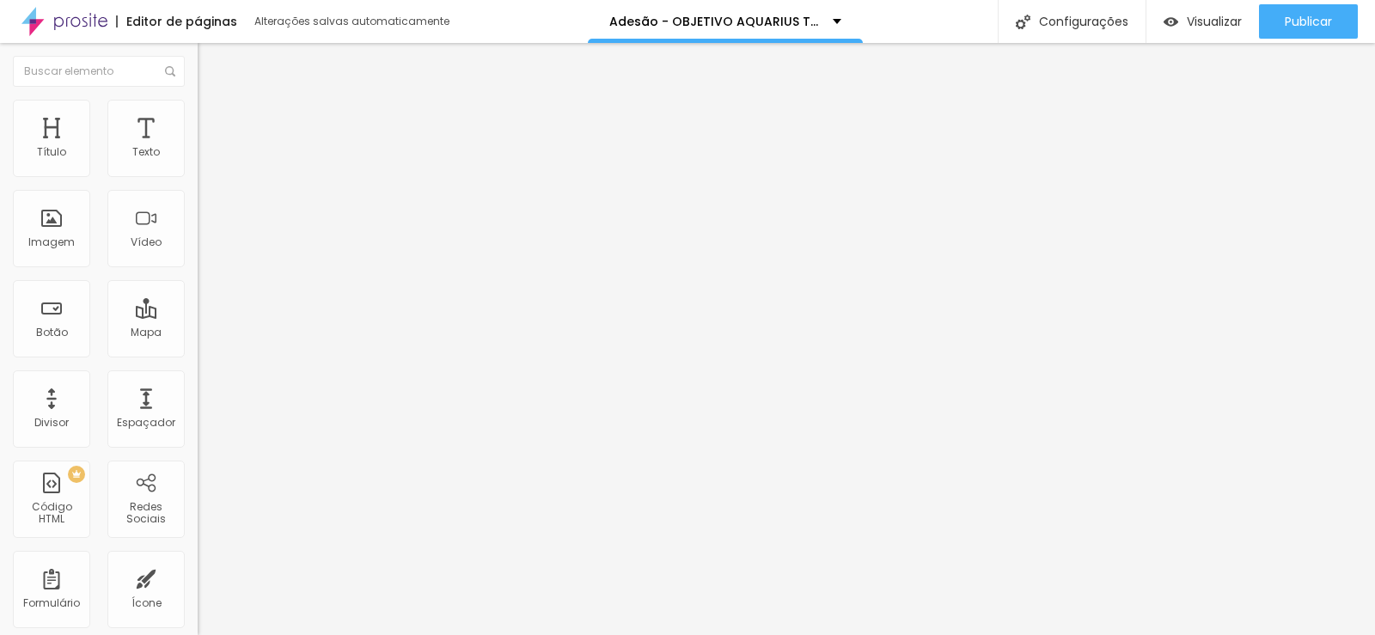
click at [198, 345] on input "[URL][DOMAIN_NAME]" at bounding box center [301, 345] width 206 height 17
paste input "[URL][DOMAIN_NAME]"
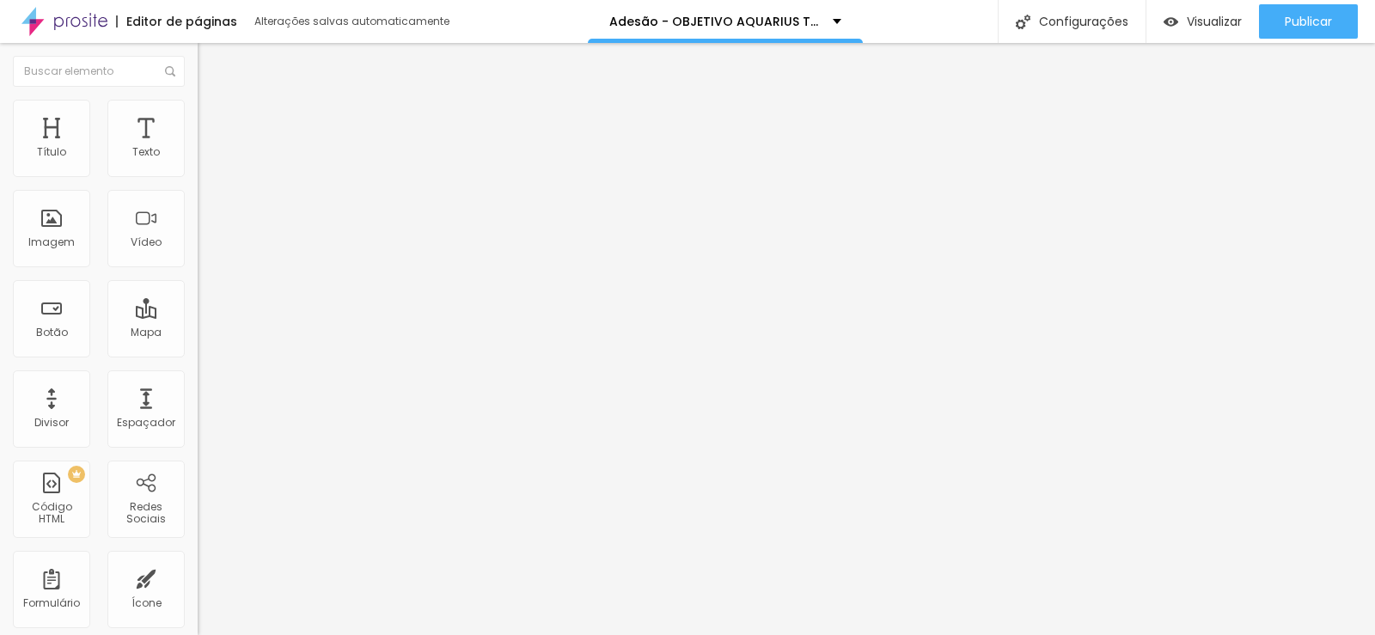
type input "[URL][DOMAIN_NAME]"
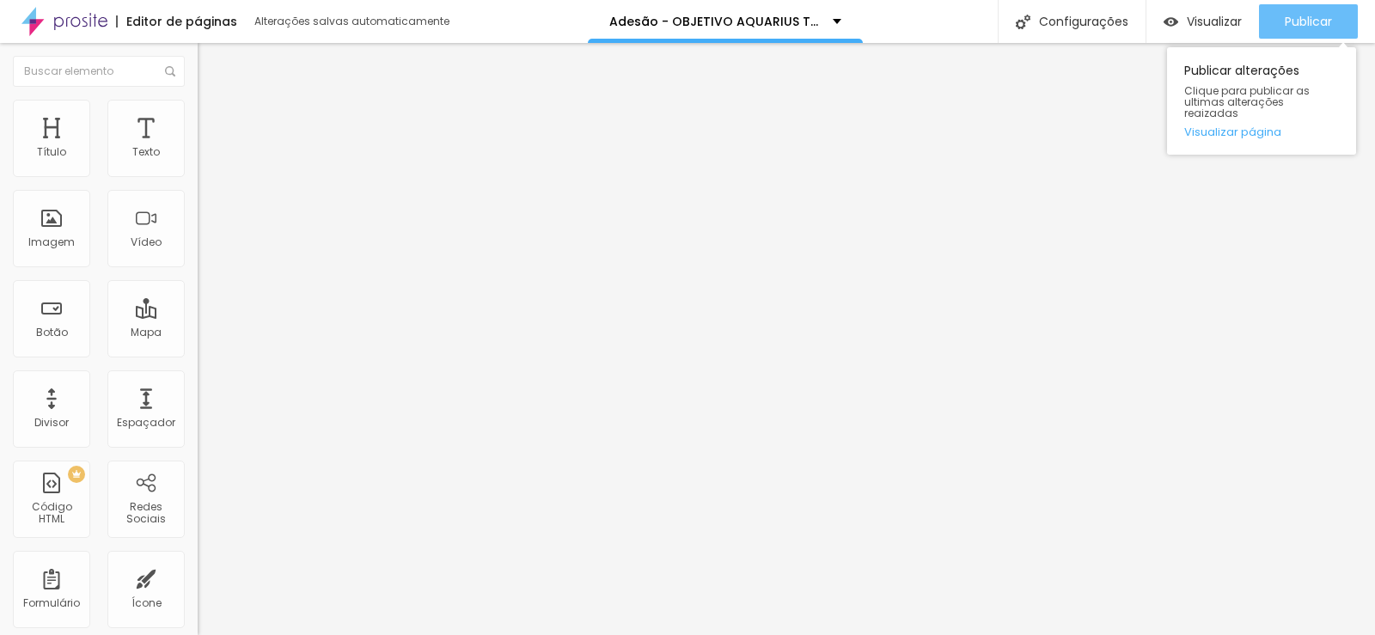
click at [1305, 15] on span "Publicar" at bounding box center [1307, 22] width 47 height 14
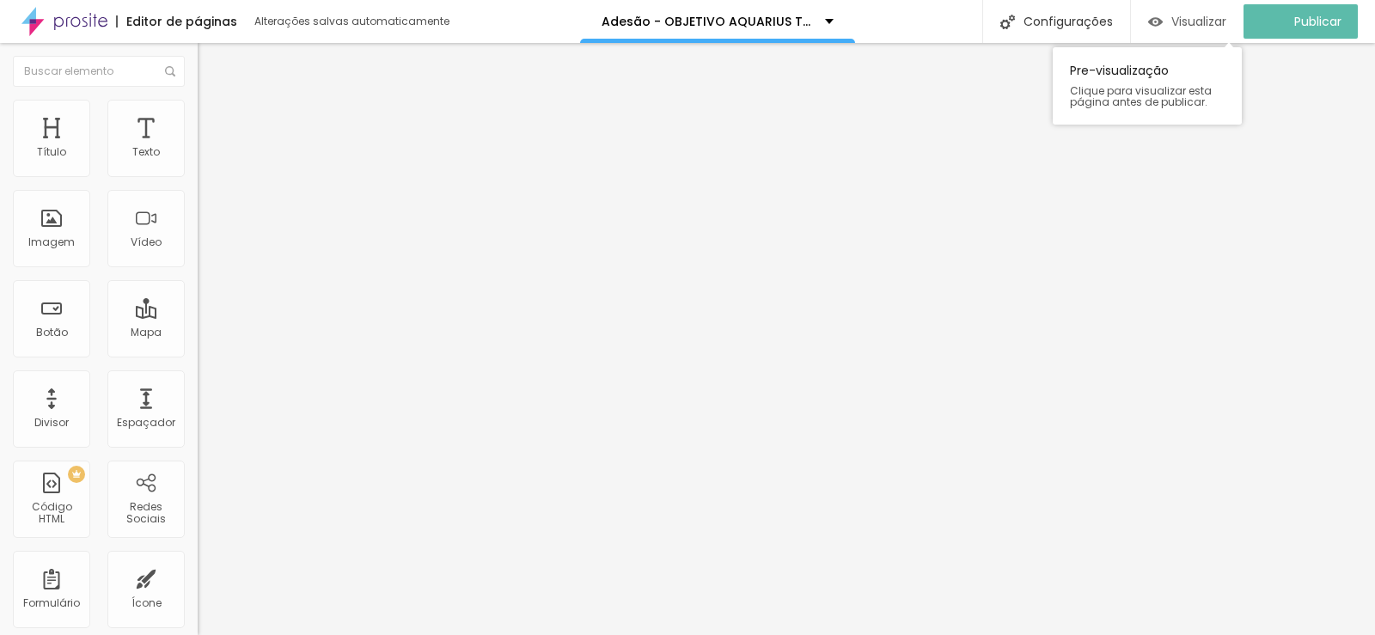
click at [1205, 21] on span "Visualizar" at bounding box center [1198, 22] width 55 height 14
